Goal: Register for event/course

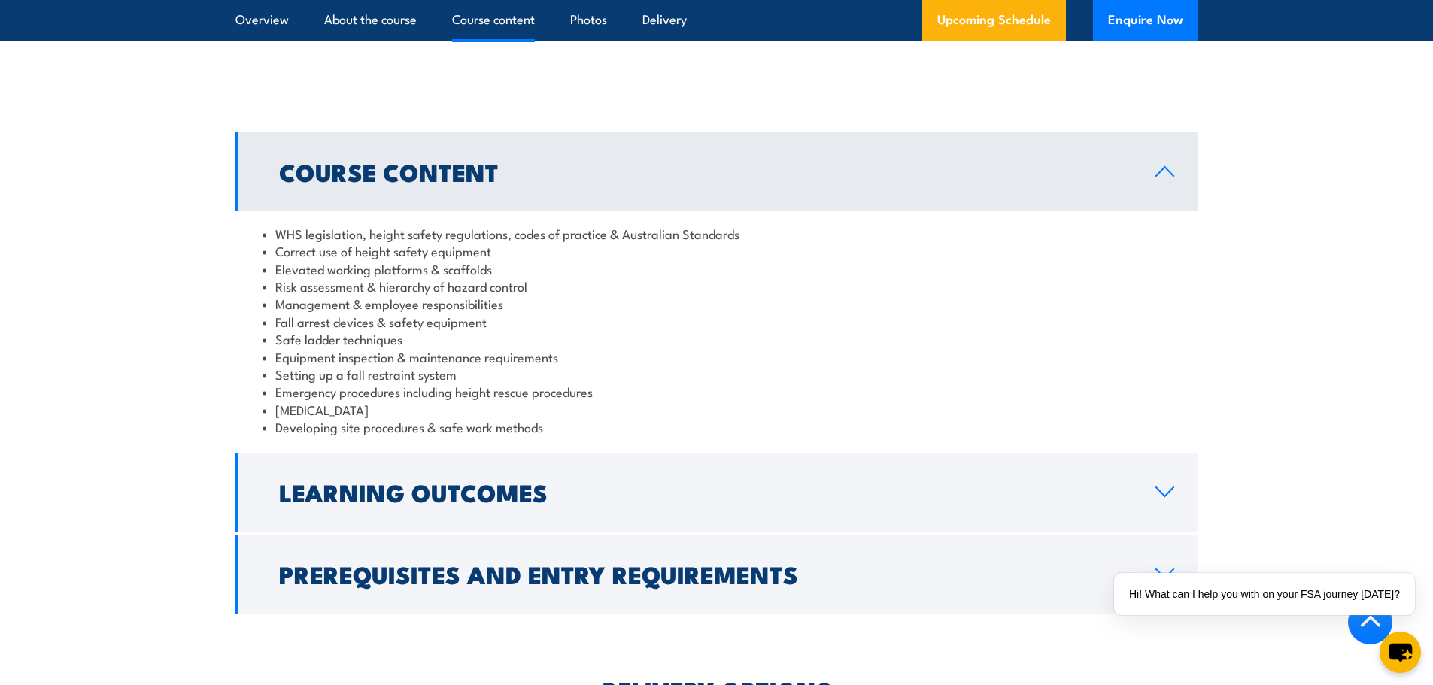
scroll to position [1128, 0]
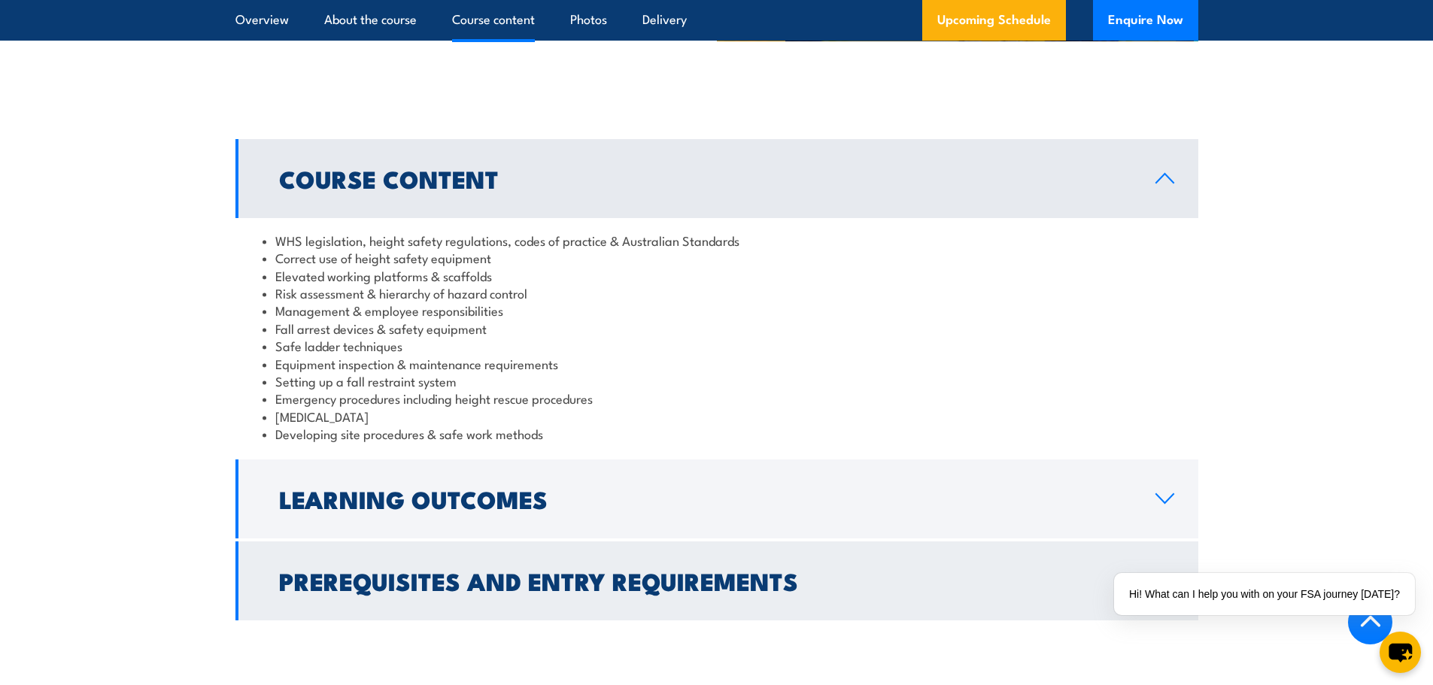
click at [882, 588] on h2 "Prerequisites and Entry Requirements" at bounding box center [705, 580] width 852 height 21
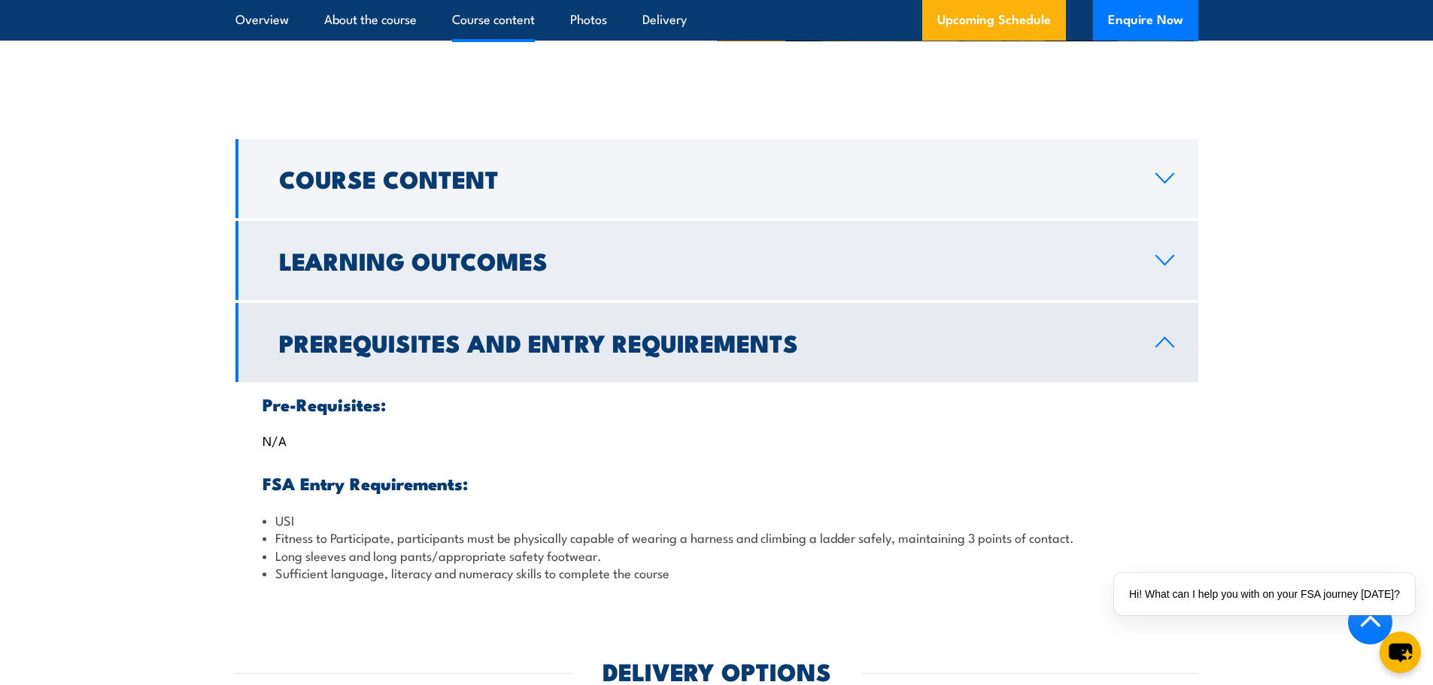
click at [710, 250] on h2 "Learning Outcomes" at bounding box center [705, 260] width 852 height 21
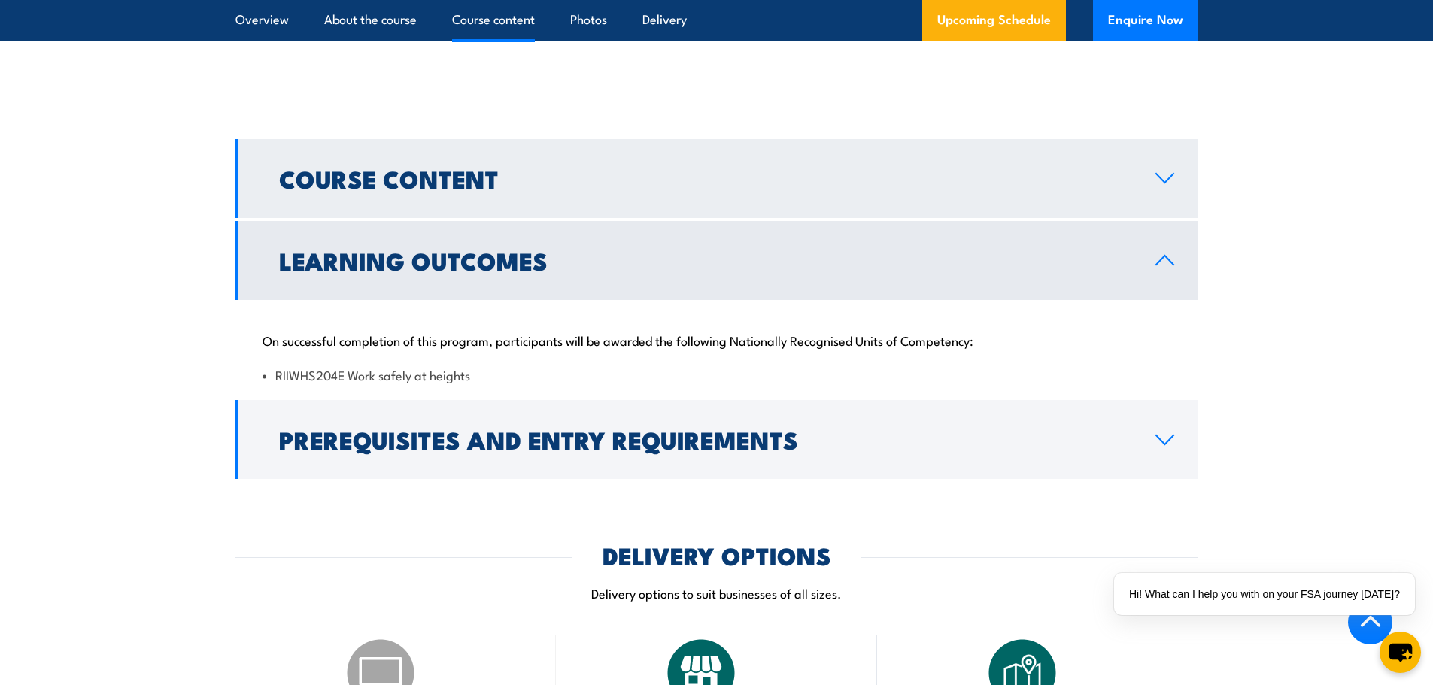
click at [727, 183] on h2 "Course Content" at bounding box center [705, 178] width 852 height 21
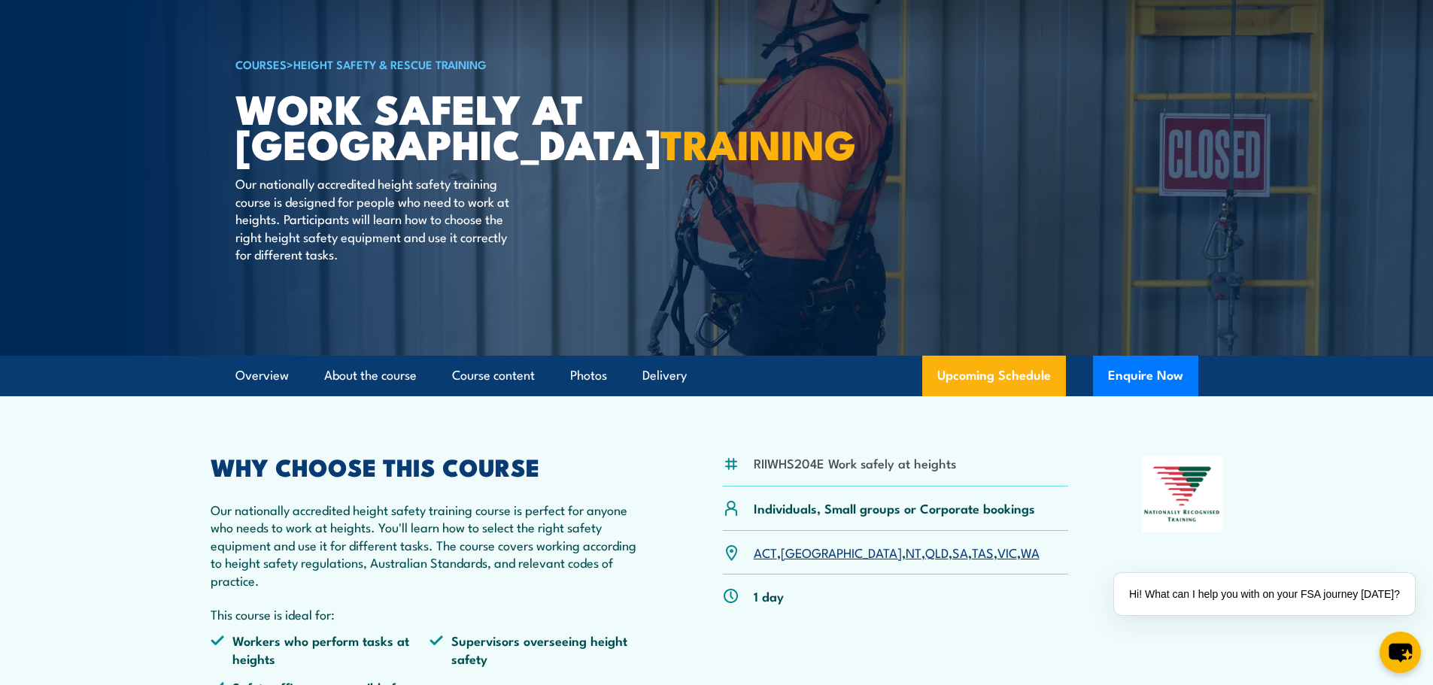
scroll to position [0, 0]
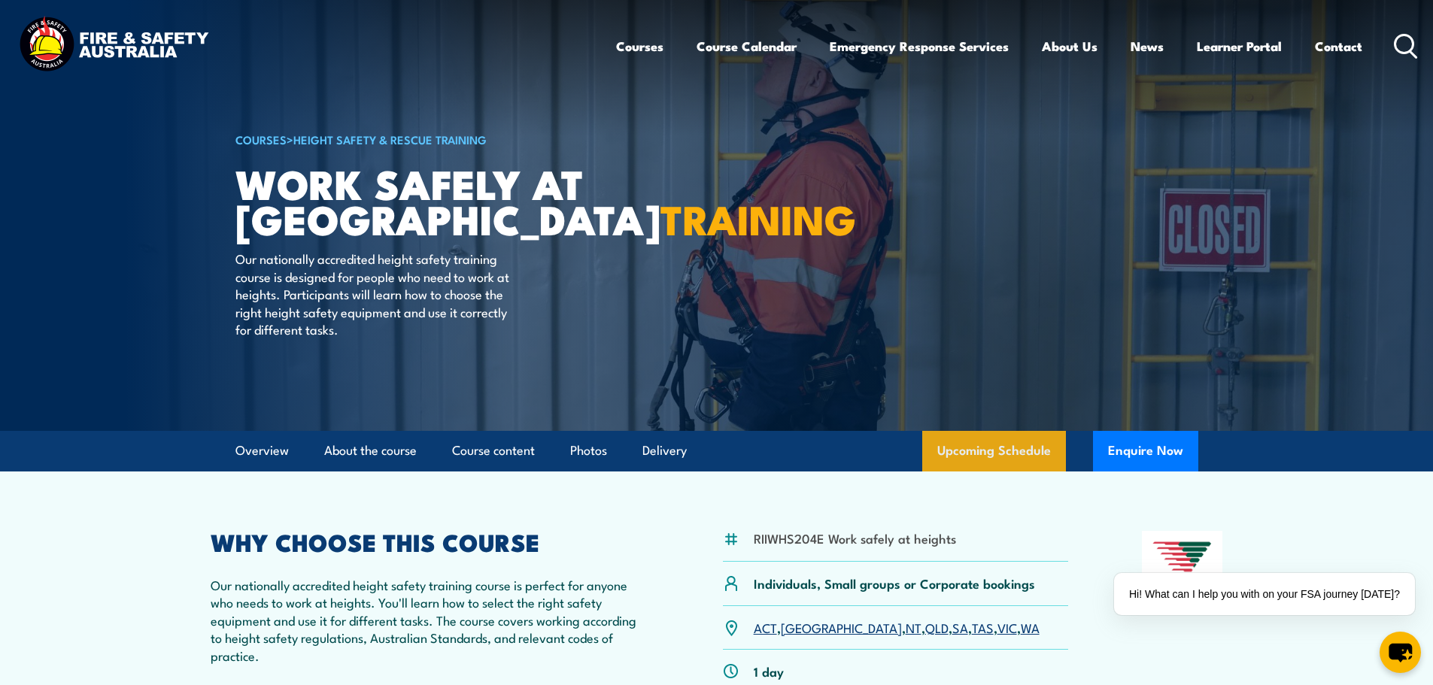
click at [953, 450] on link "Upcoming Schedule" at bounding box center [994, 451] width 144 height 41
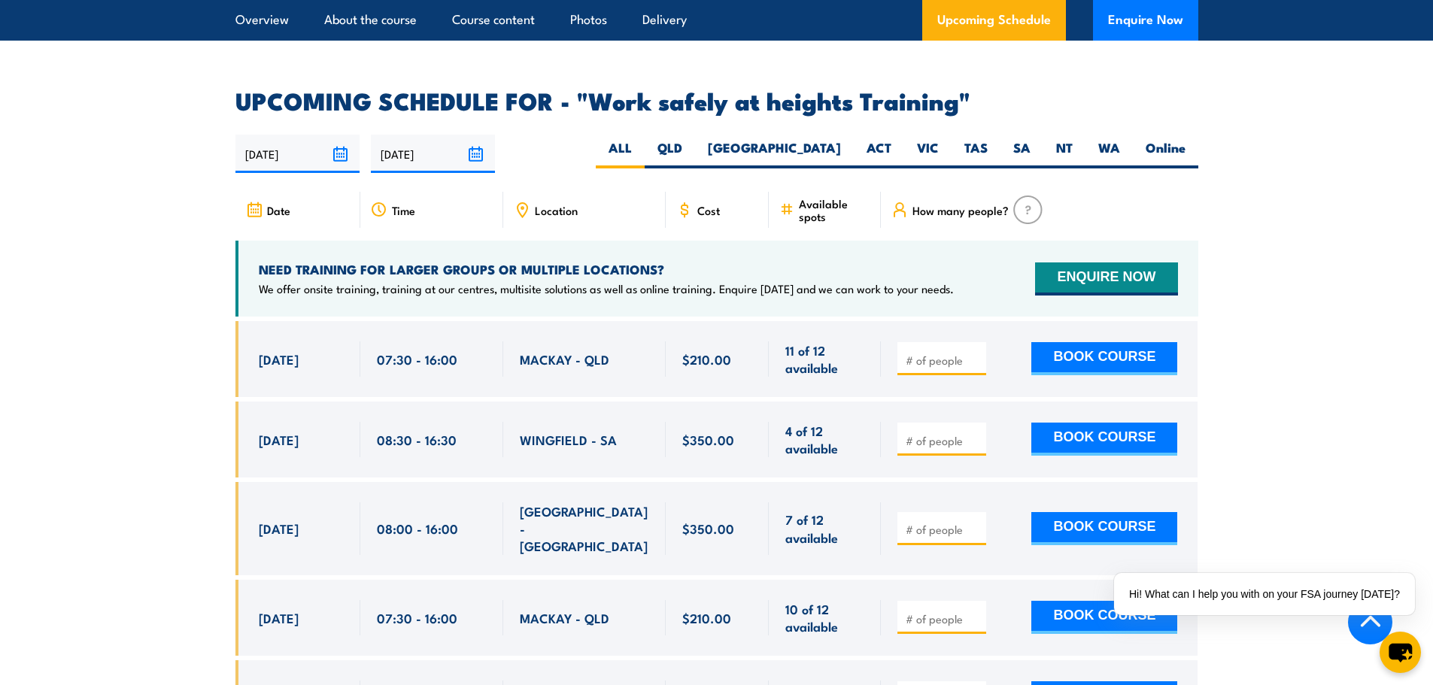
scroll to position [2318, 0]
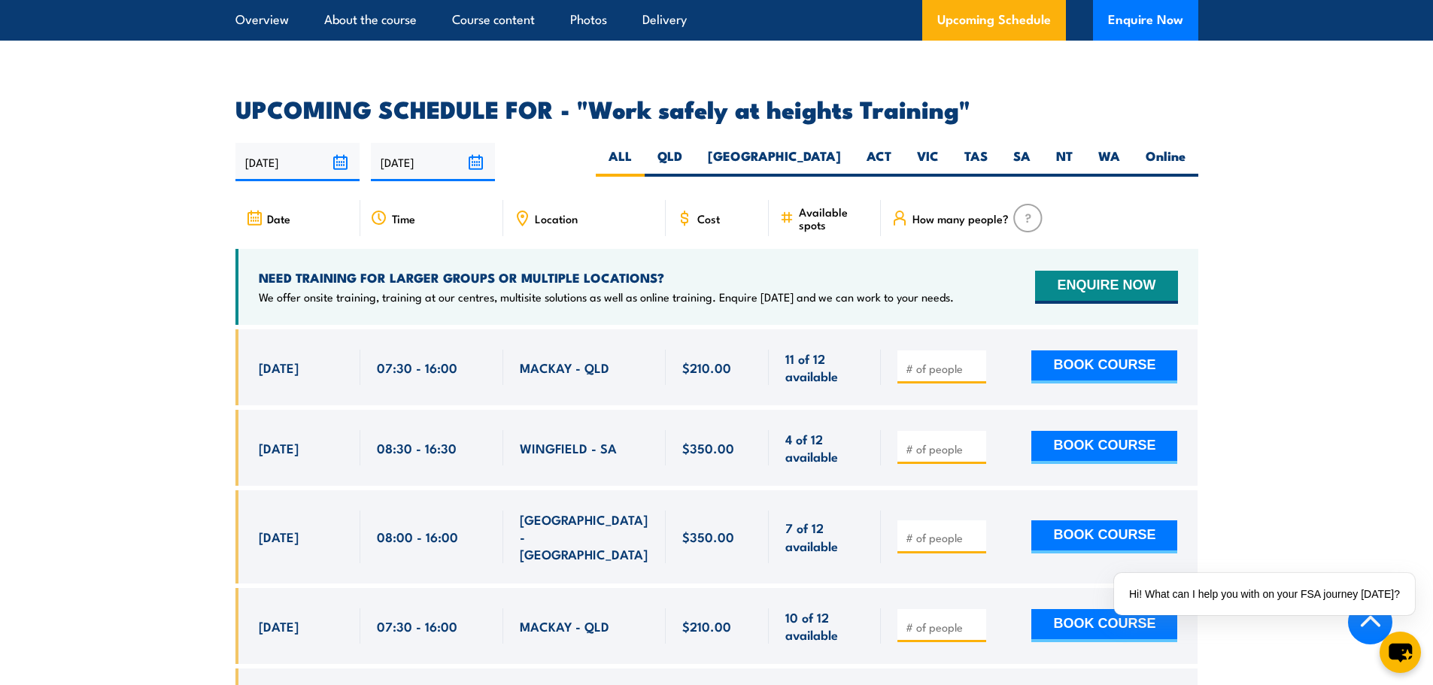
click at [597, 217] on div "Date Time Location Cost" at bounding box center [716, 224] width 963 height 49
click at [569, 212] on span "Location" at bounding box center [556, 218] width 43 height 13
click at [635, 205] on div "Location" at bounding box center [584, 218] width 162 height 36
click at [972, 147] on label "TAS" at bounding box center [976, 161] width 49 height 29
click at [988, 147] on input "TAS" at bounding box center [993, 152] width 10 height 10
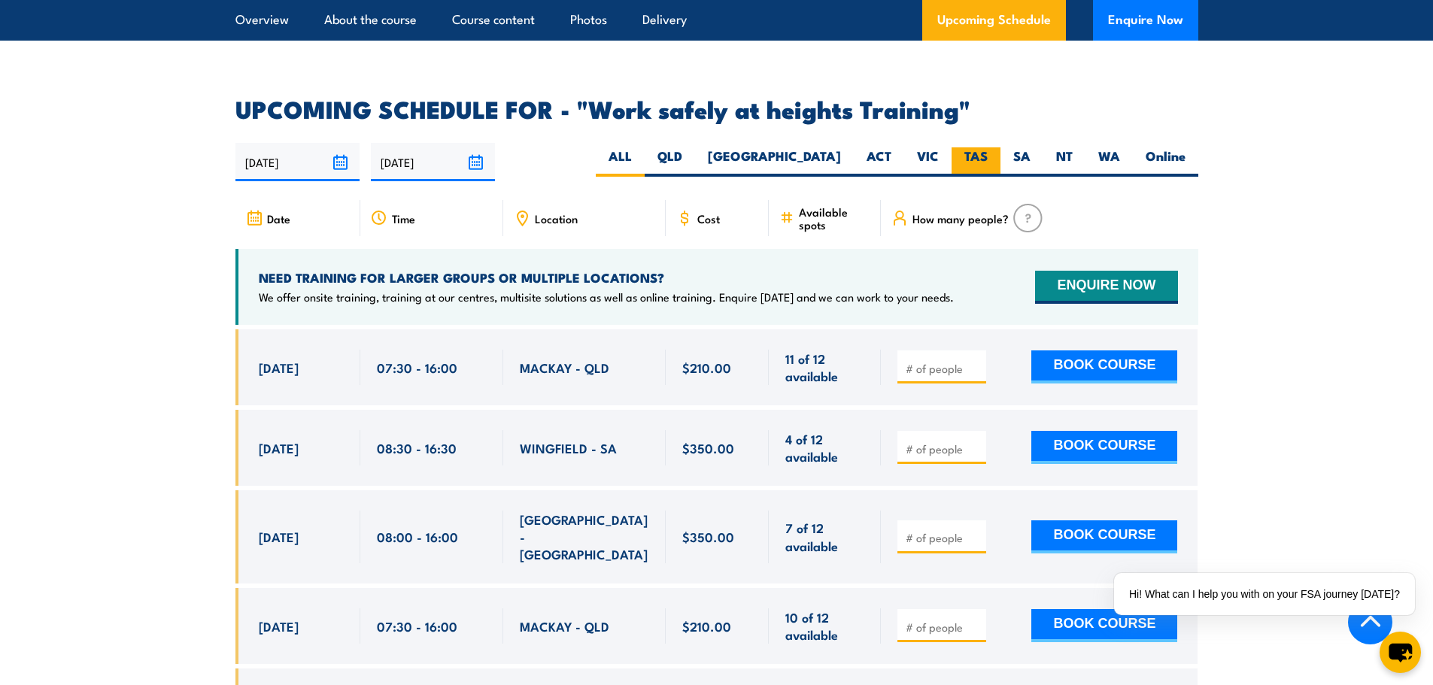
radio input "true"
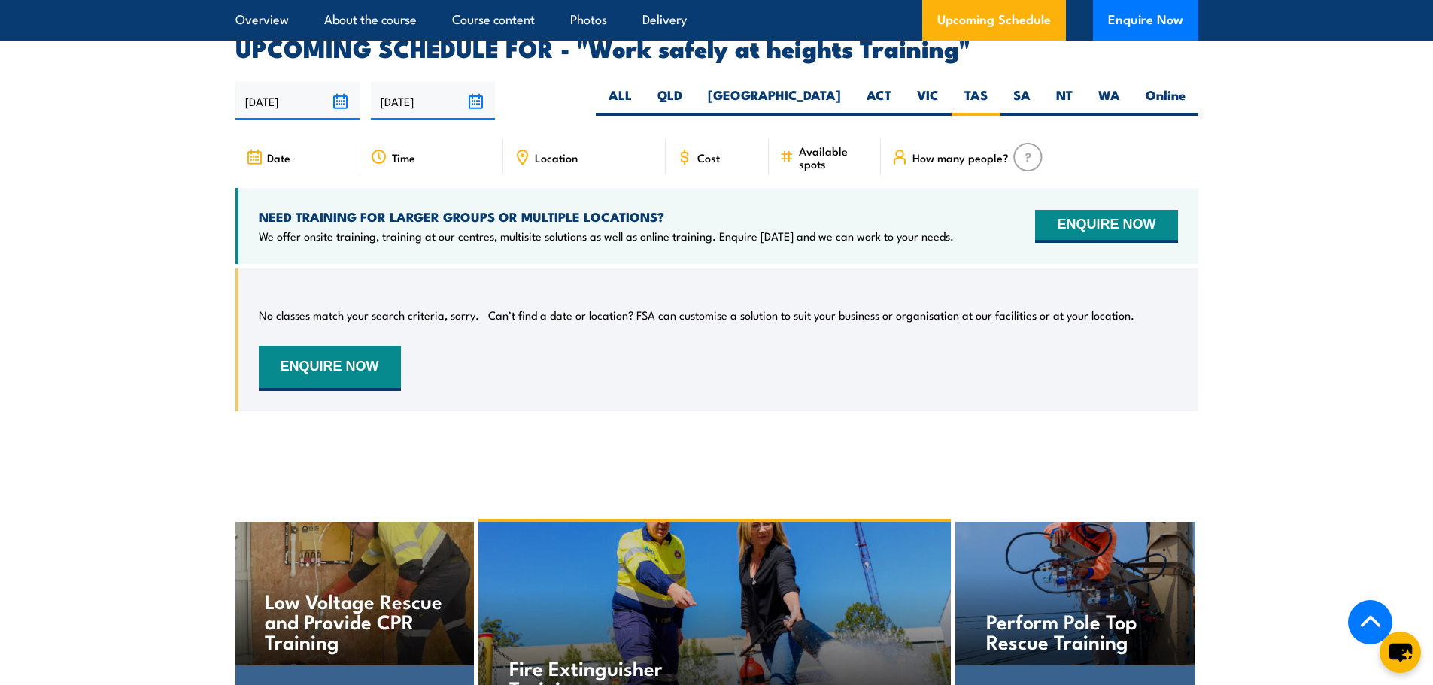
scroll to position [2318, 0]
